Goal: Navigation & Orientation: Find specific page/section

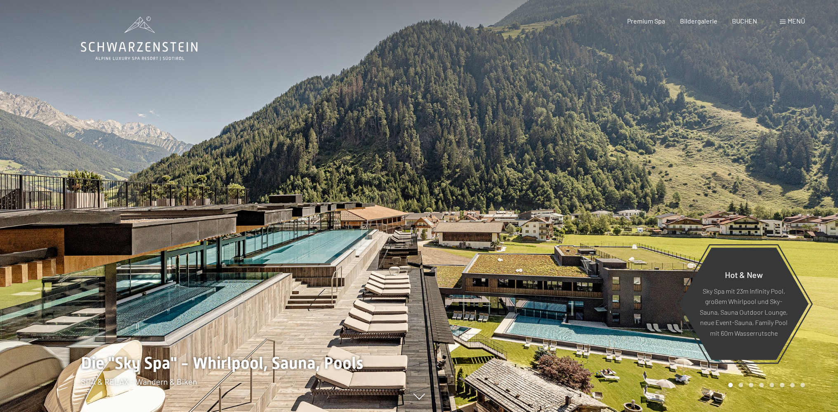
click at [787, 22] on div "Menü" at bounding box center [792, 21] width 25 height 9
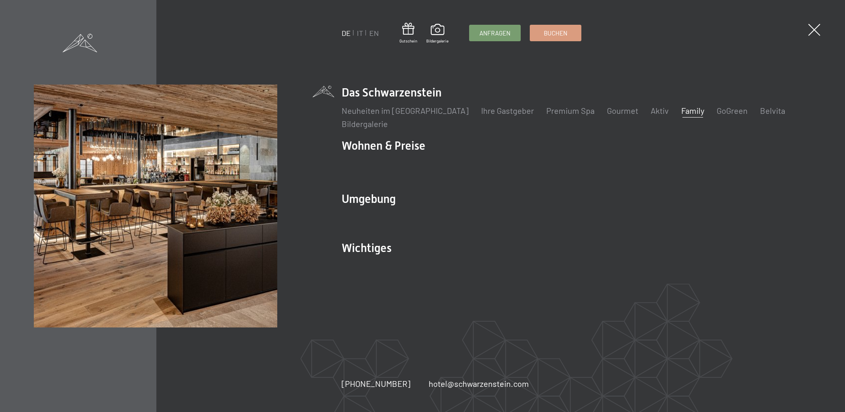
click at [681, 112] on link "Family" at bounding box center [692, 111] width 23 height 10
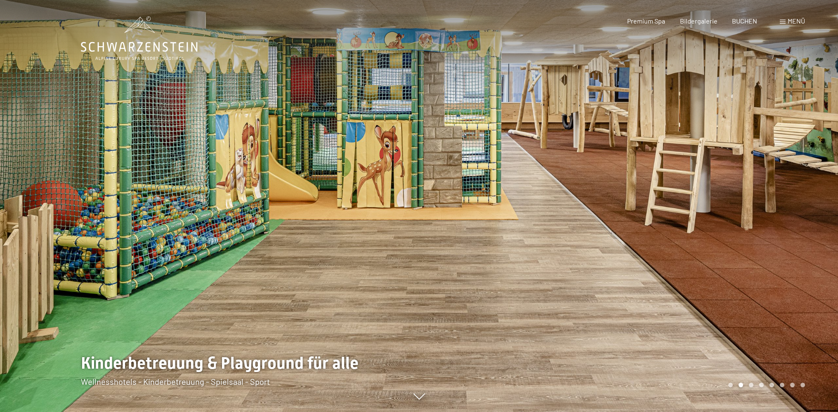
click at [782, 200] on div at bounding box center [628, 206] width 419 height 412
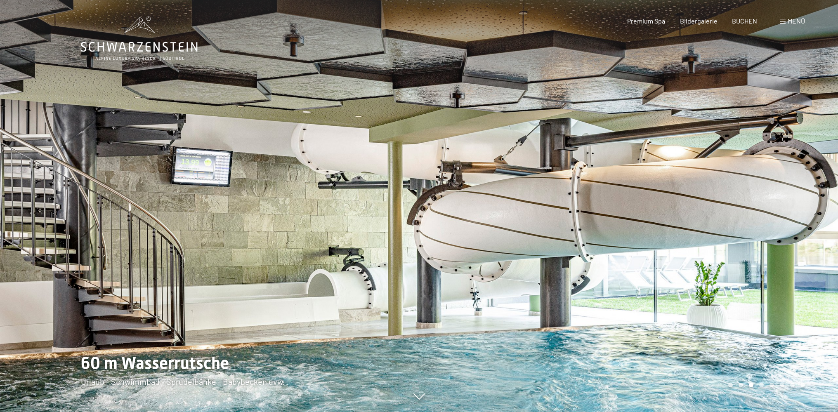
click at [782, 200] on div at bounding box center [628, 206] width 419 height 412
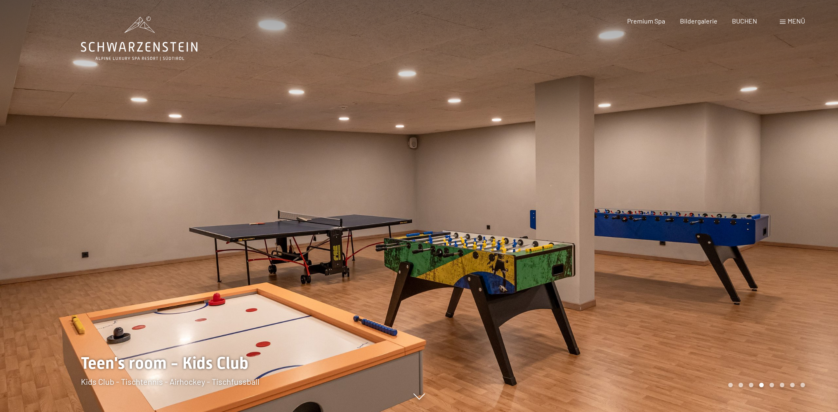
click at [782, 200] on div at bounding box center [628, 206] width 419 height 412
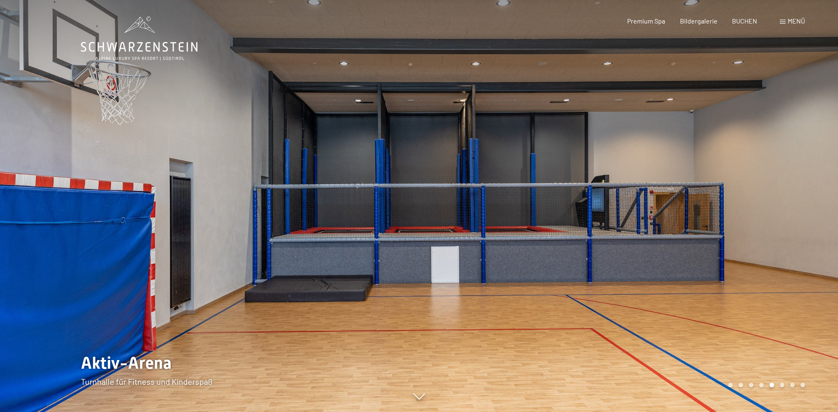
click at [782, 200] on div at bounding box center [628, 206] width 419 height 412
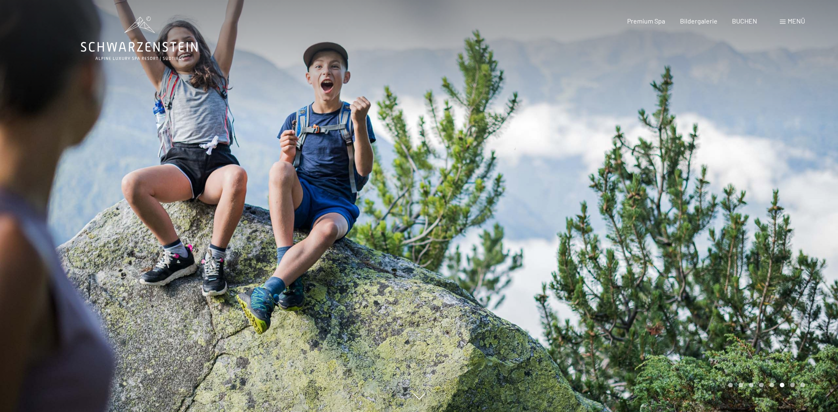
click at [782, 200] on div at bounding box center [628, 206] width 419 height 412
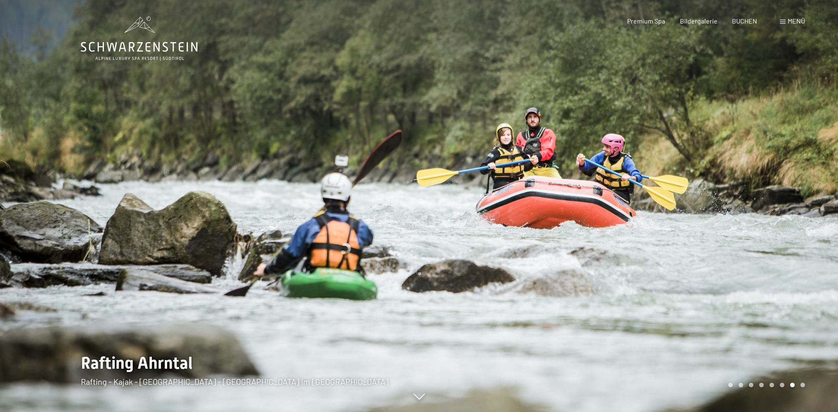
click at [782, 200] on div at bounding box center [628, 206] width 419 height 412
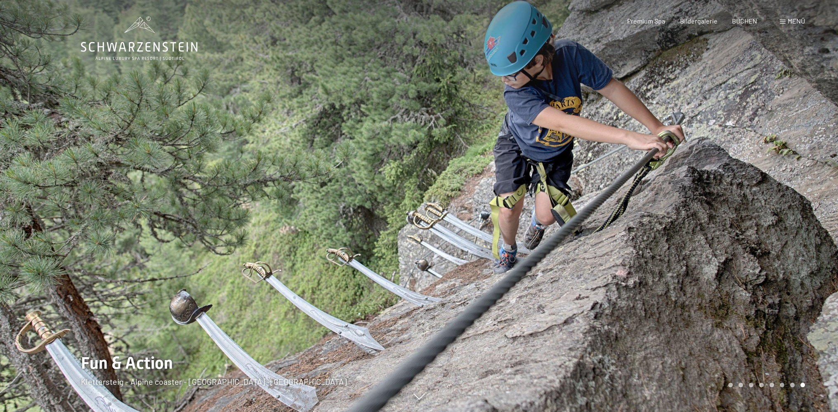
click at [149, 47] on icon at bounding box center [139, 47] width 117 height 10
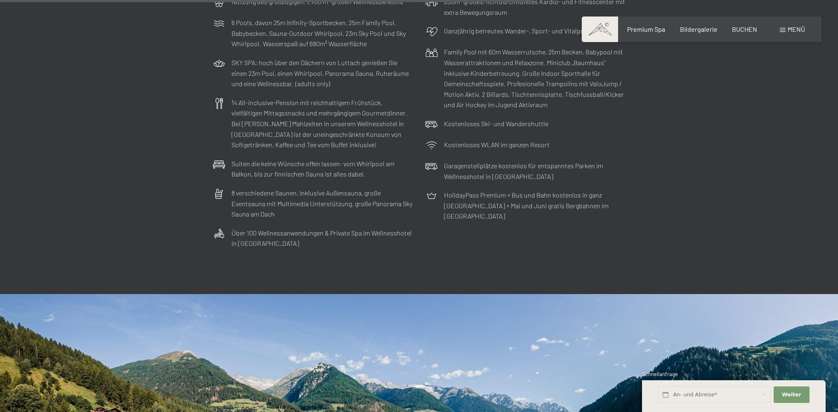
scroll to position [2947, 0]
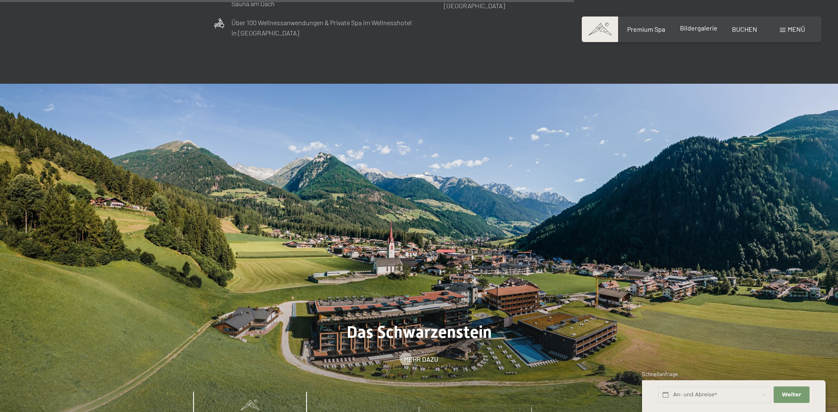
click at [709, 30] on span "Bildergalerie" at bounding box center [699, 28] width 38 height 8
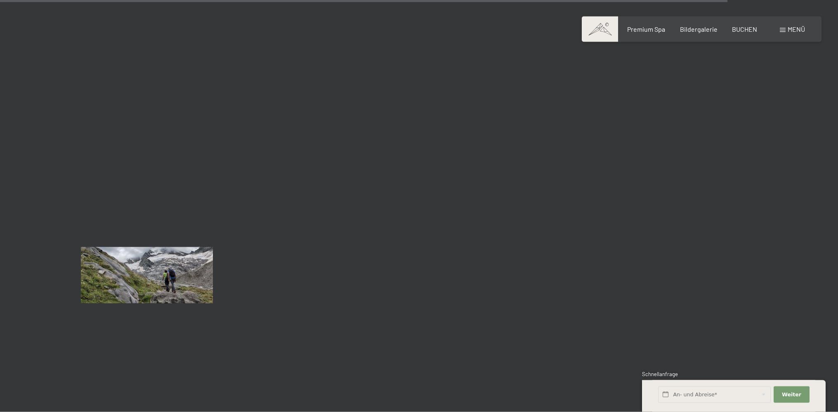
scroll to position [9051, 0]
